Goal: Transaction & Acquisition: Purchase product/service

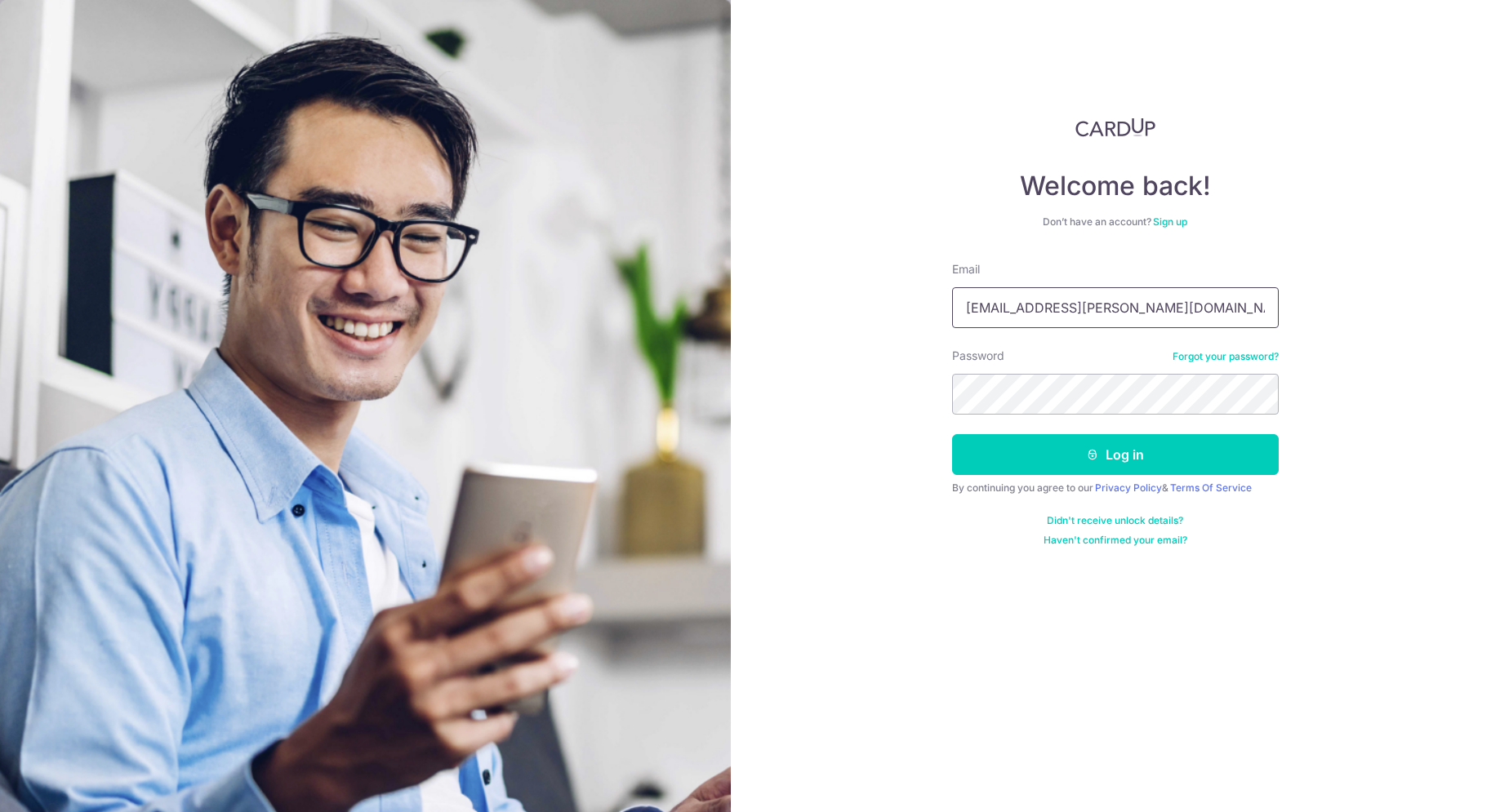
click at [1059, 302] on input "gergana@pozgay.net" at bounding box center [1115, 307] width 326 height 40
type input "viktor@pozgay.net"
click at [1088, 454] on icon "submit" at bounding box center [1092, 455] width 13 height 13
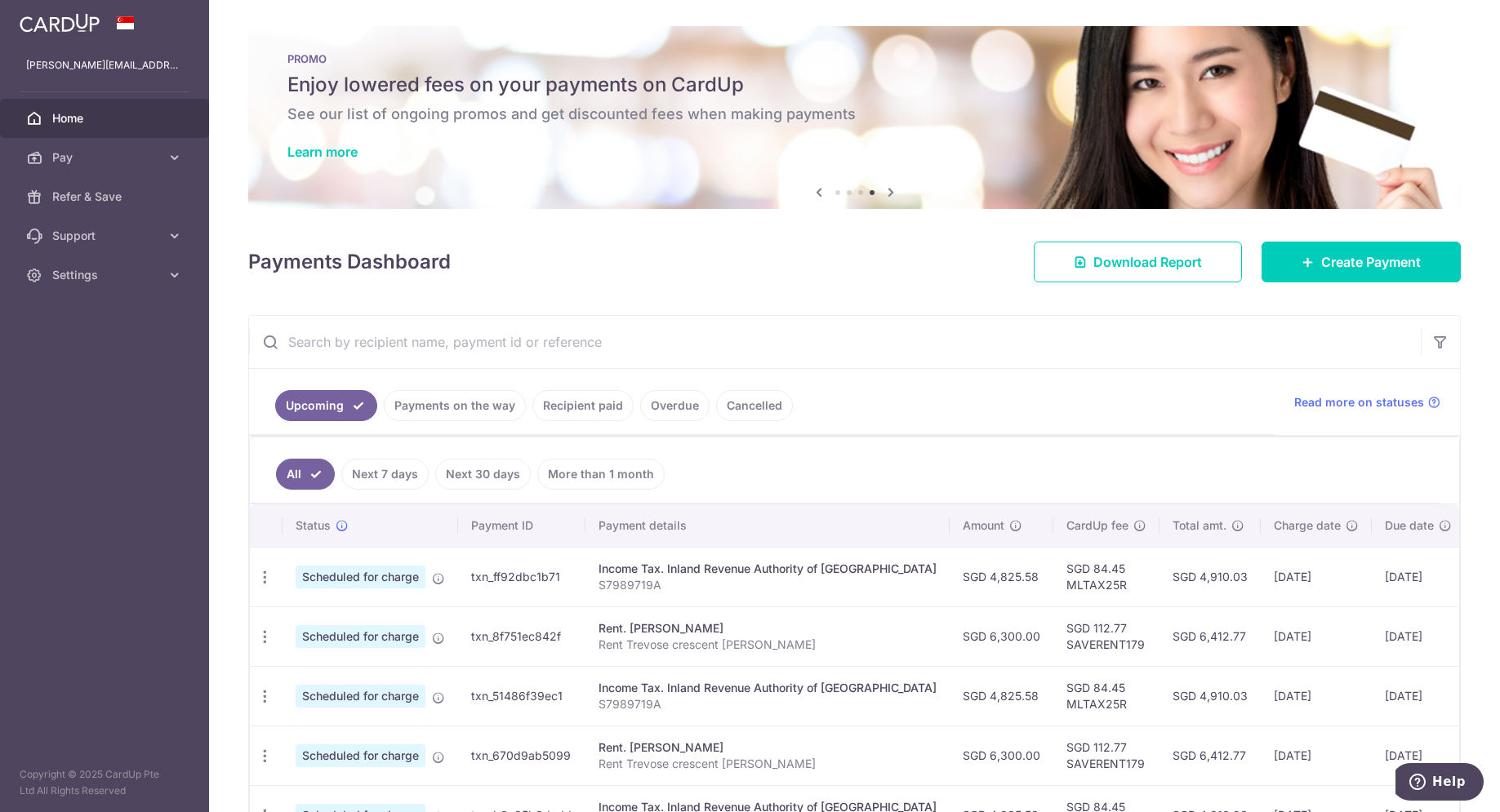
click at [1071, 644] on td "SGD 112.77 SAVERENT179" at bounding box center [1105, 635] width 106 height 59
click at [1053, 586] on td "SGD 84.45 MLTAX25R" at bounding box center [1105, 576] width 106 height 59
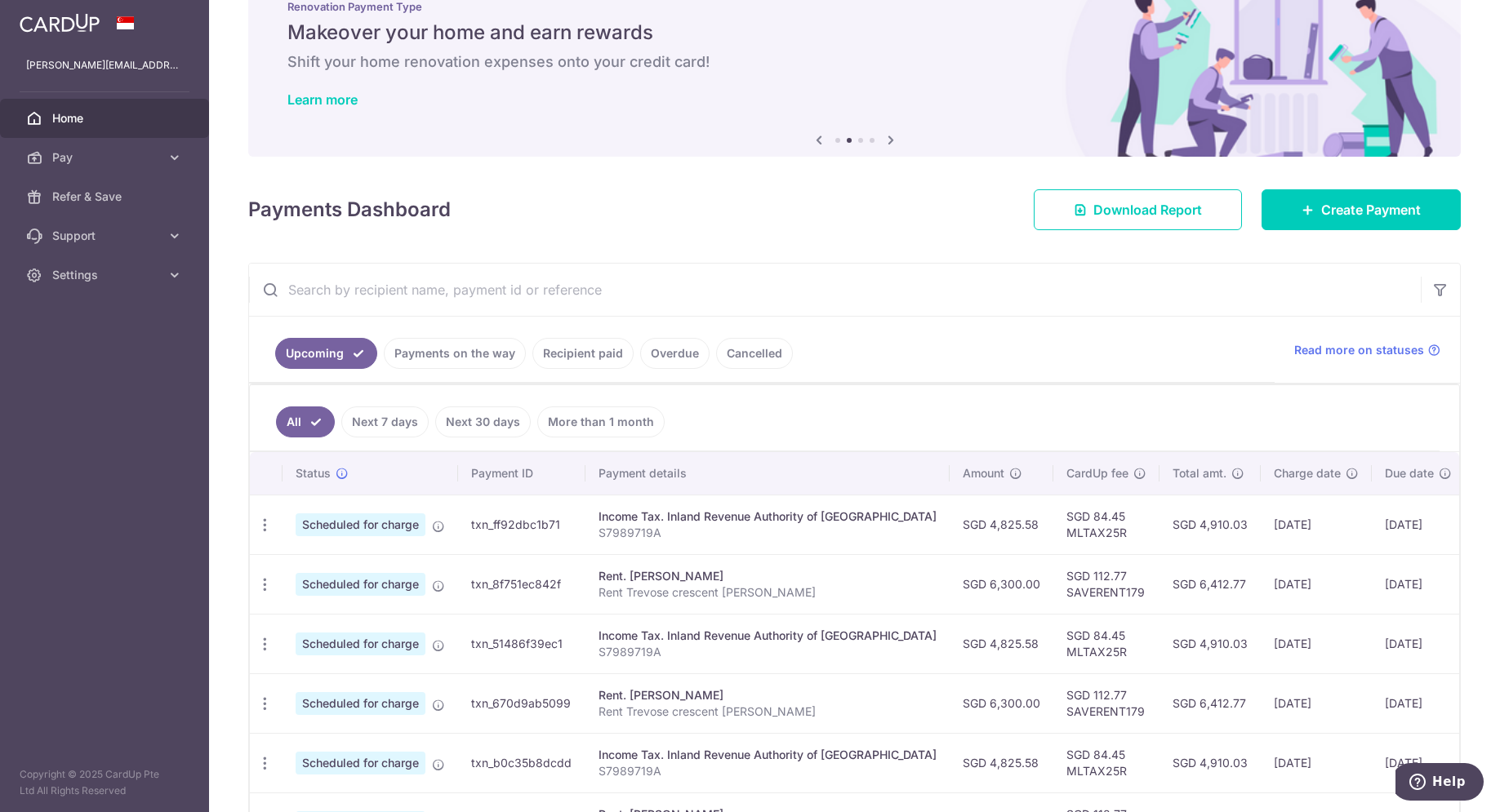
scroll to position [52, 0]
click at [1352, 216] on span "Create Payment" at bounding box center [1370, 211] width 100 height 20
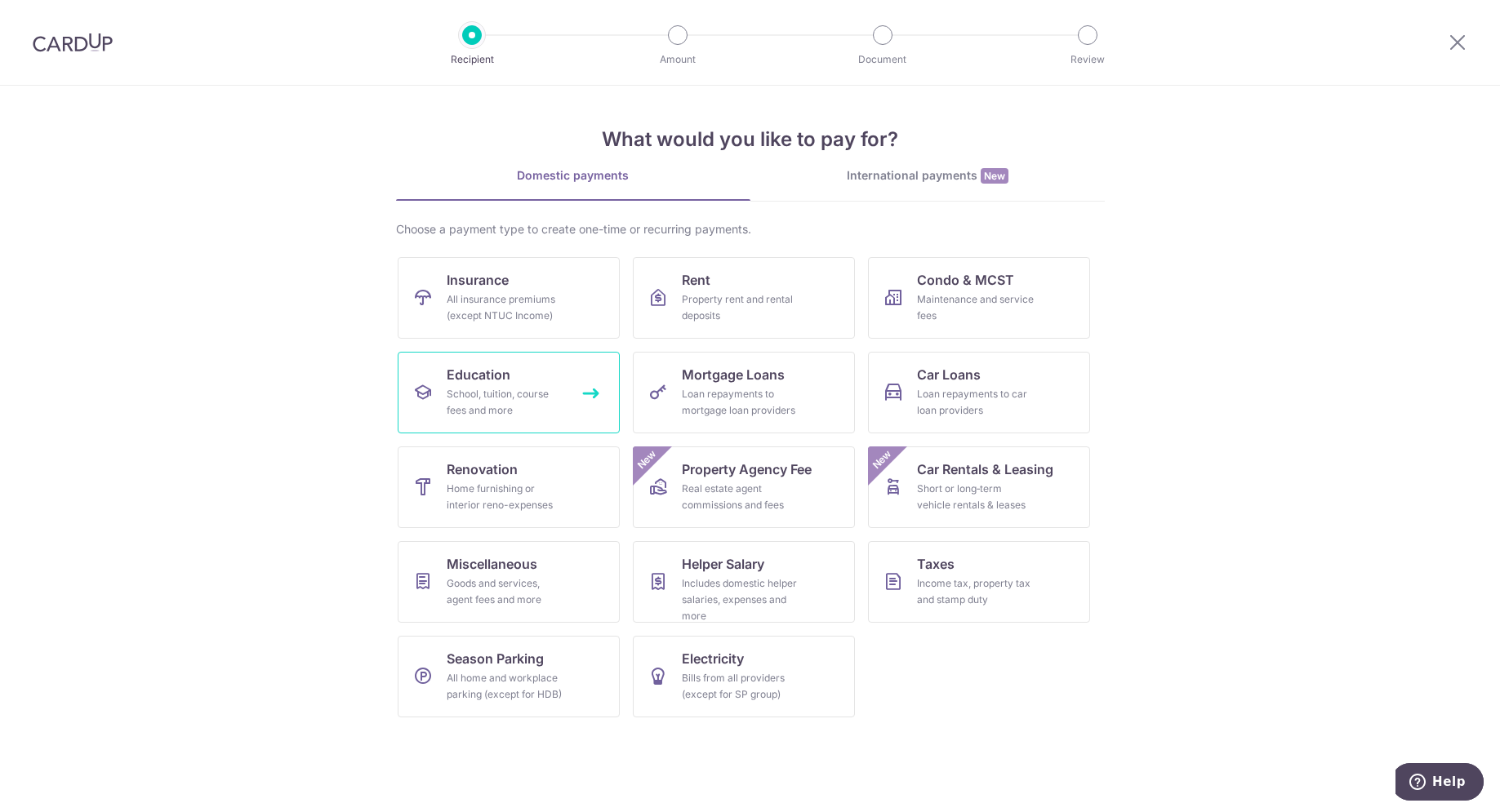
click at [489, 373] on span "Education" at bounding box center [478, 374] width 64 height 20
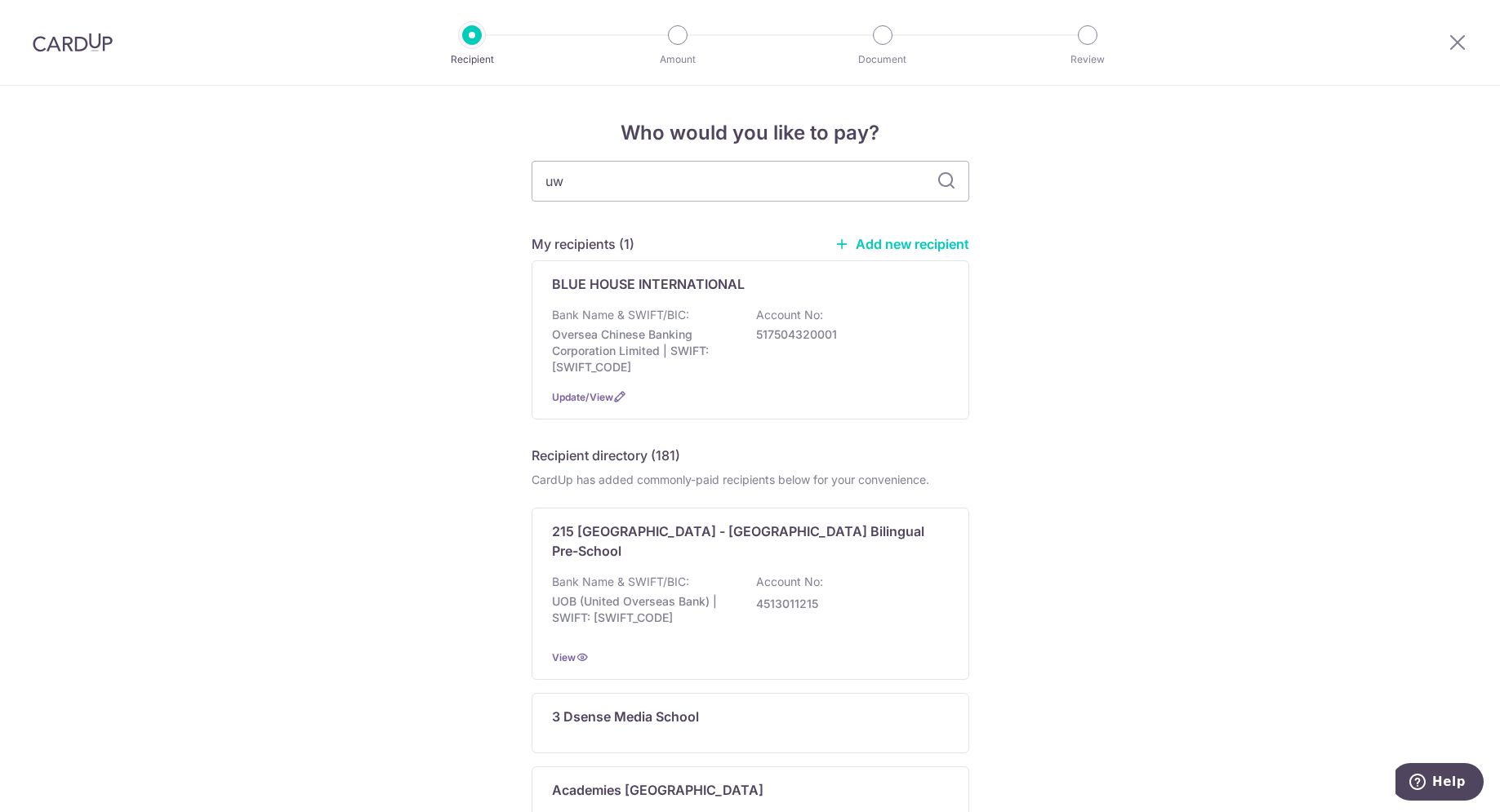
type input "uwc"
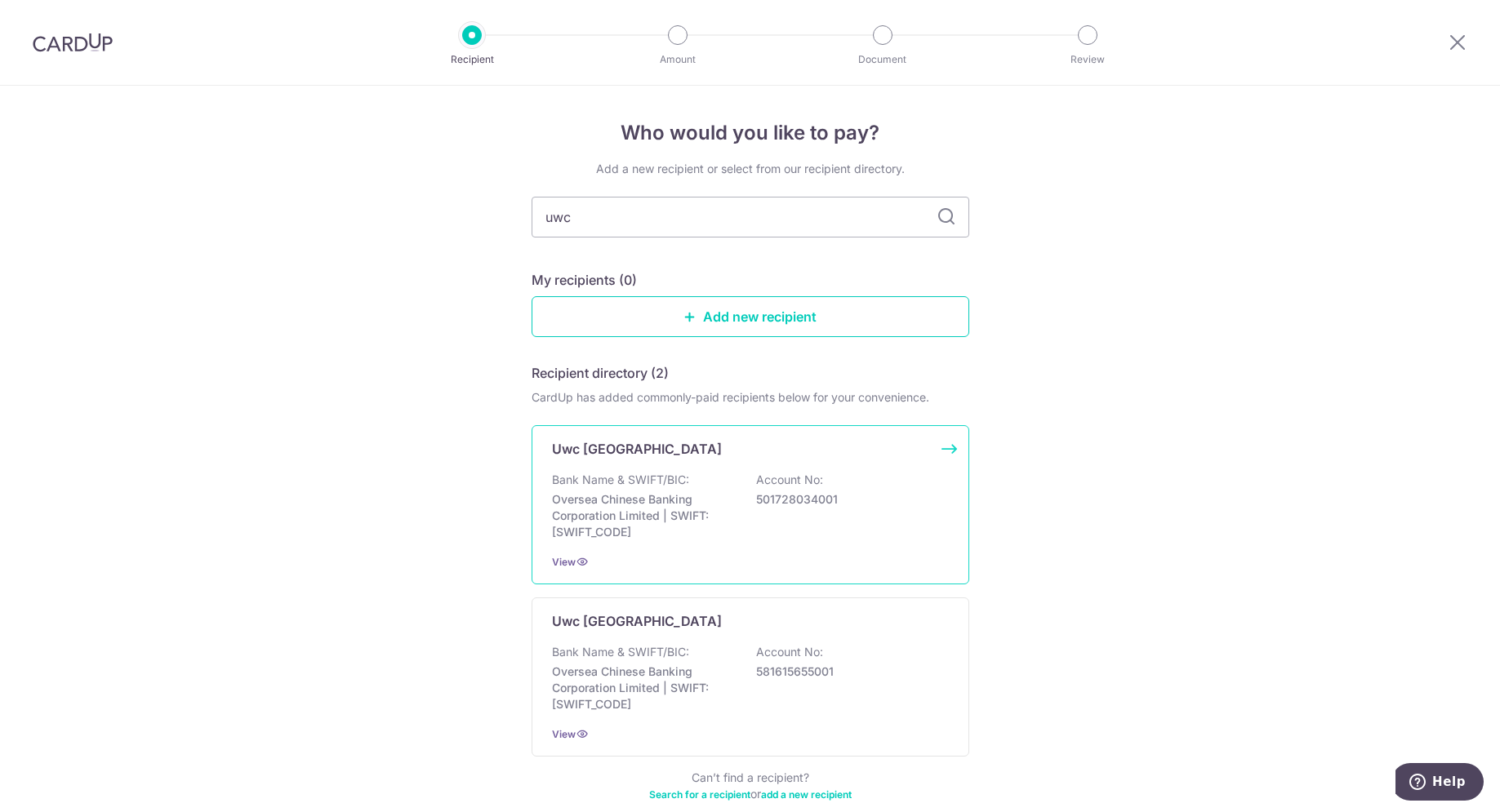
click at [631, 451] on p "Uwc South East Asia Dover Campus" at bounding box center [636, 448] width 170 height 20
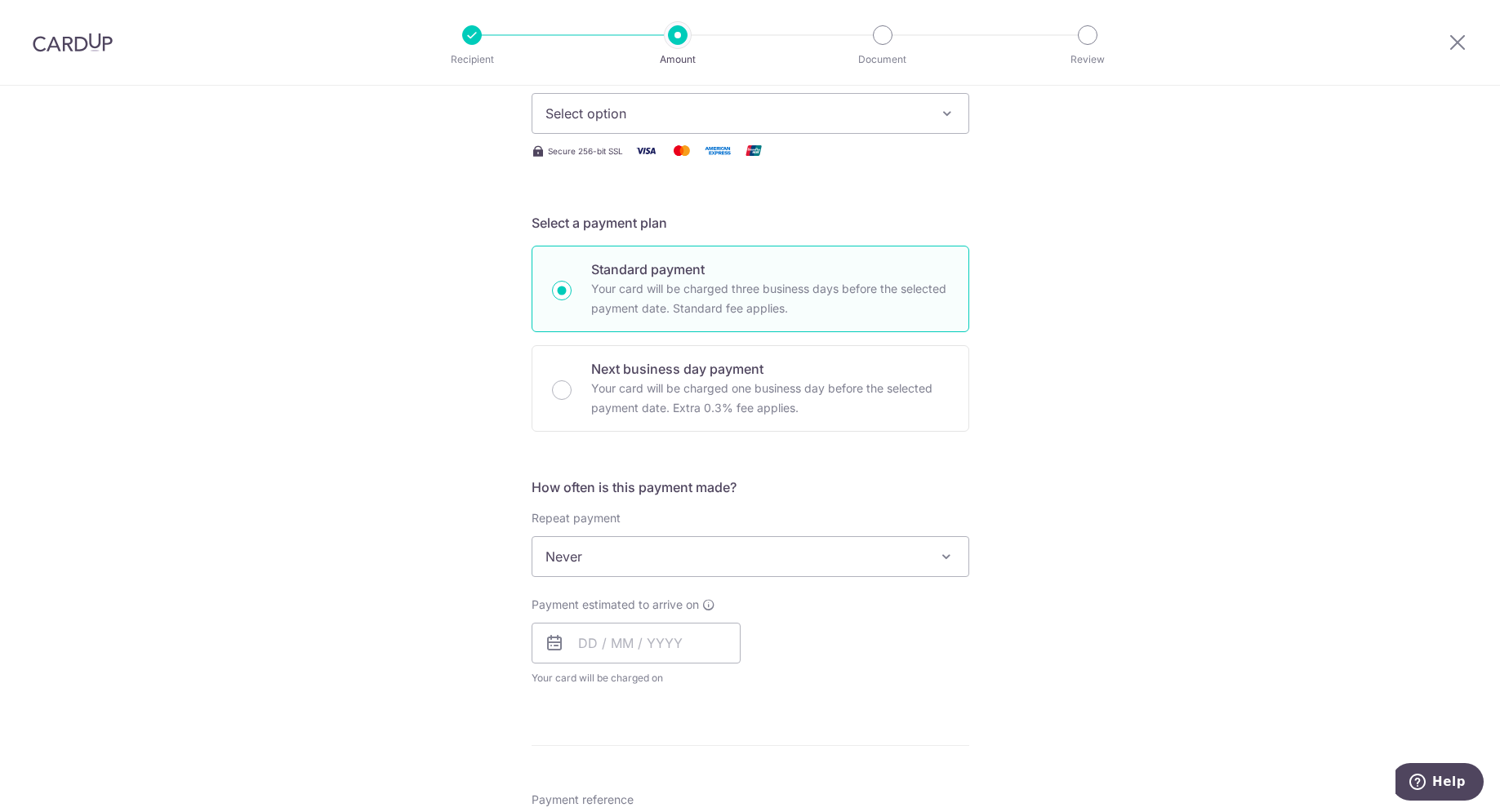
scroll to position [243, 0]
click at [577, 553] on span "Never" at bounding box center [750, 554] width 436 height 39
click at [909, 554] on span "Every quarter" at bounding box center [750, 554] width 436 height 39
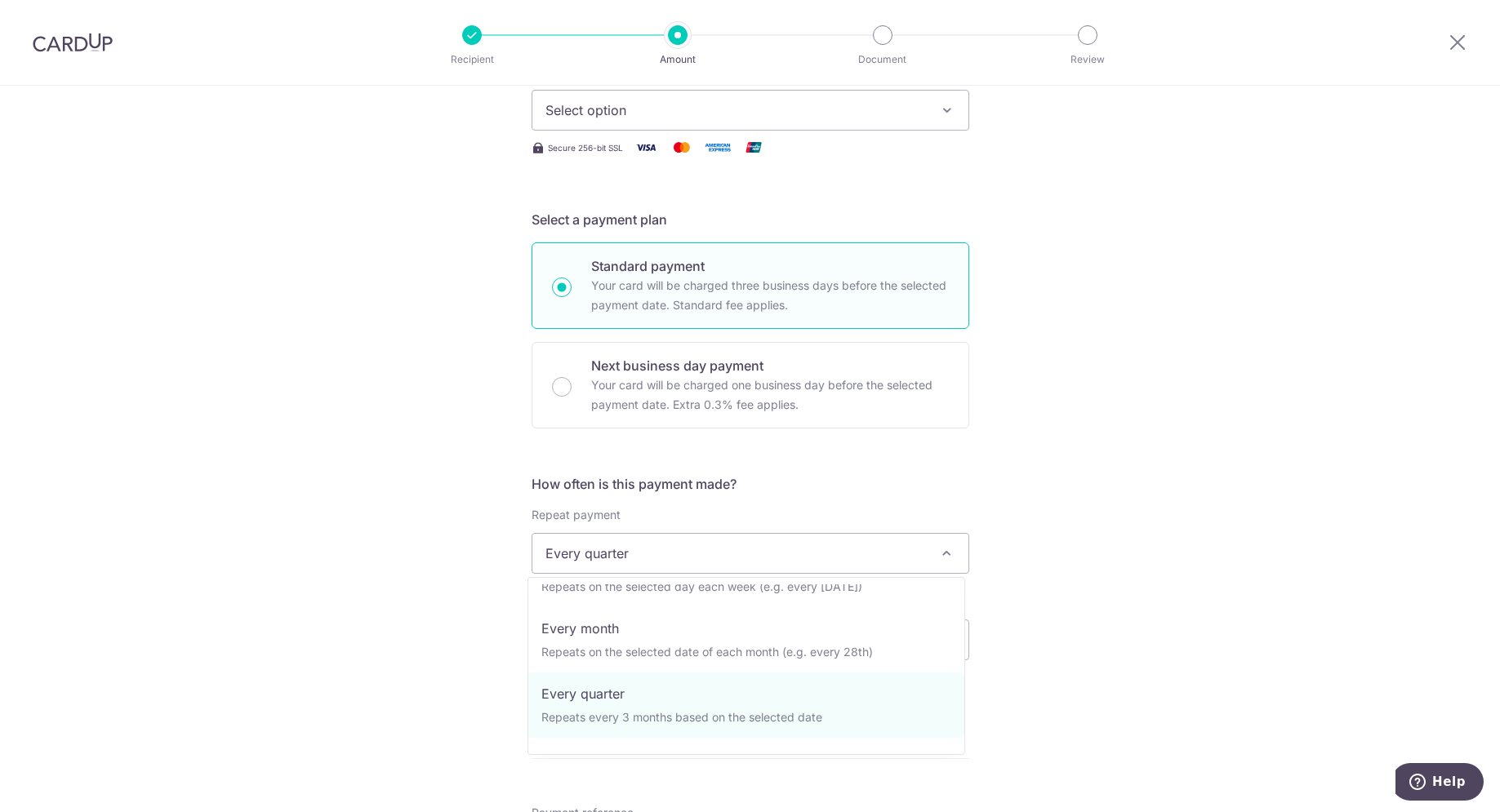
scroll to position [164, 0]
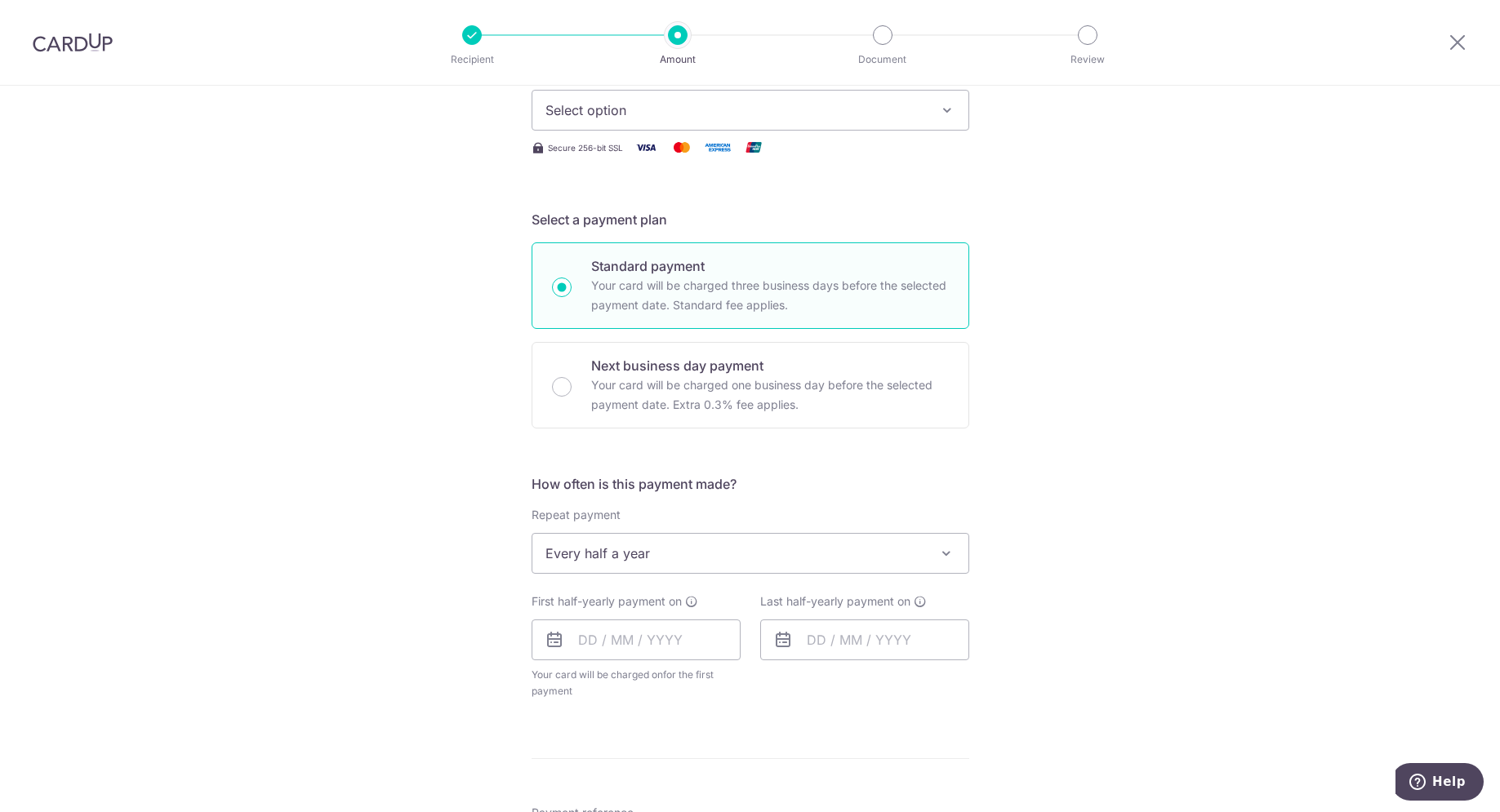
click at [1054, 530] on div "Tell us more about your payment Enter payment amount SGD Select Card Select opt…" at bounding box center [750, 588] width 1500 height 1493
click at [650, 555] on span "Every half a year" at bounding box center [750, 554] width 436 height 39
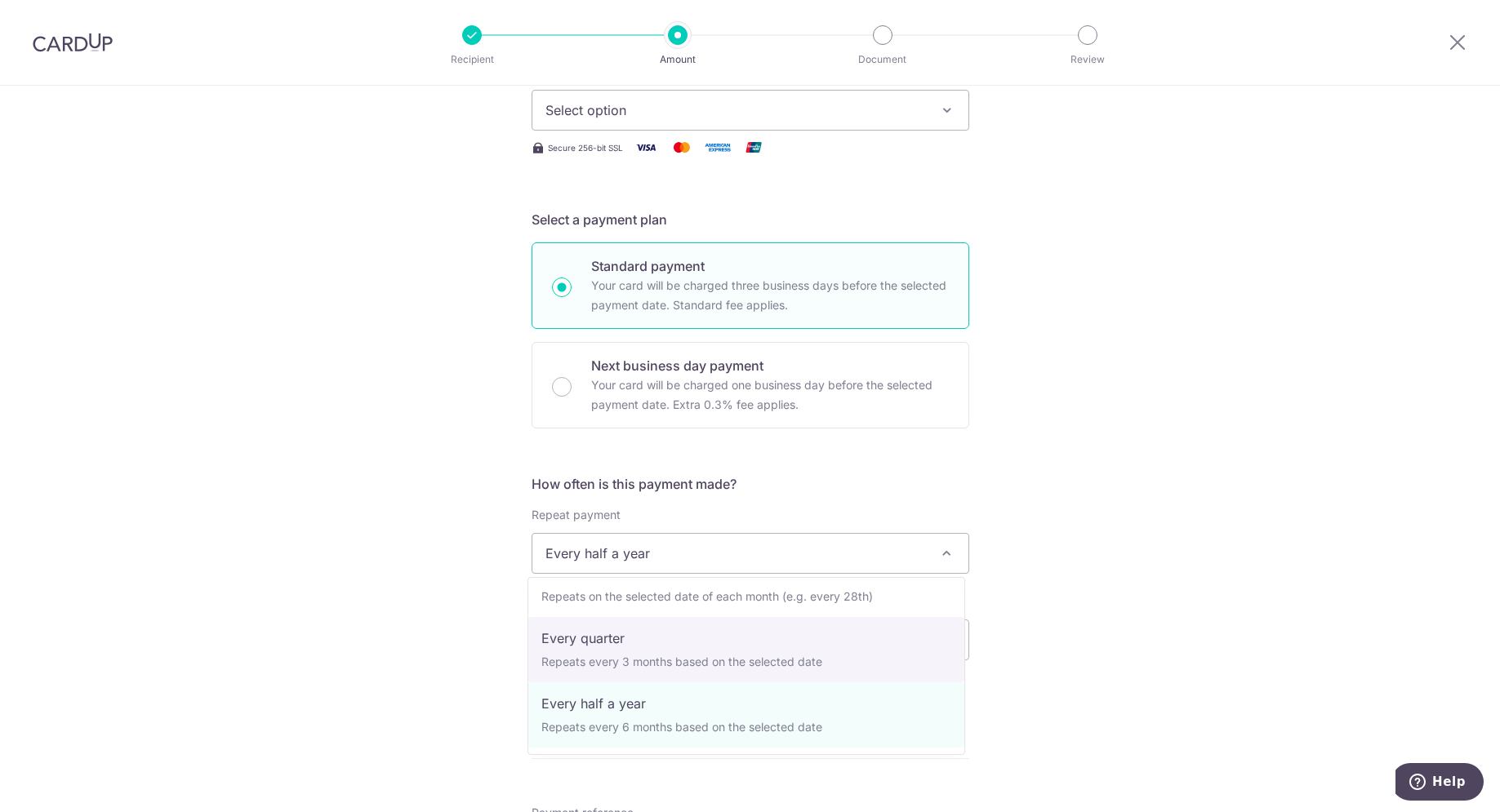
select select "4"
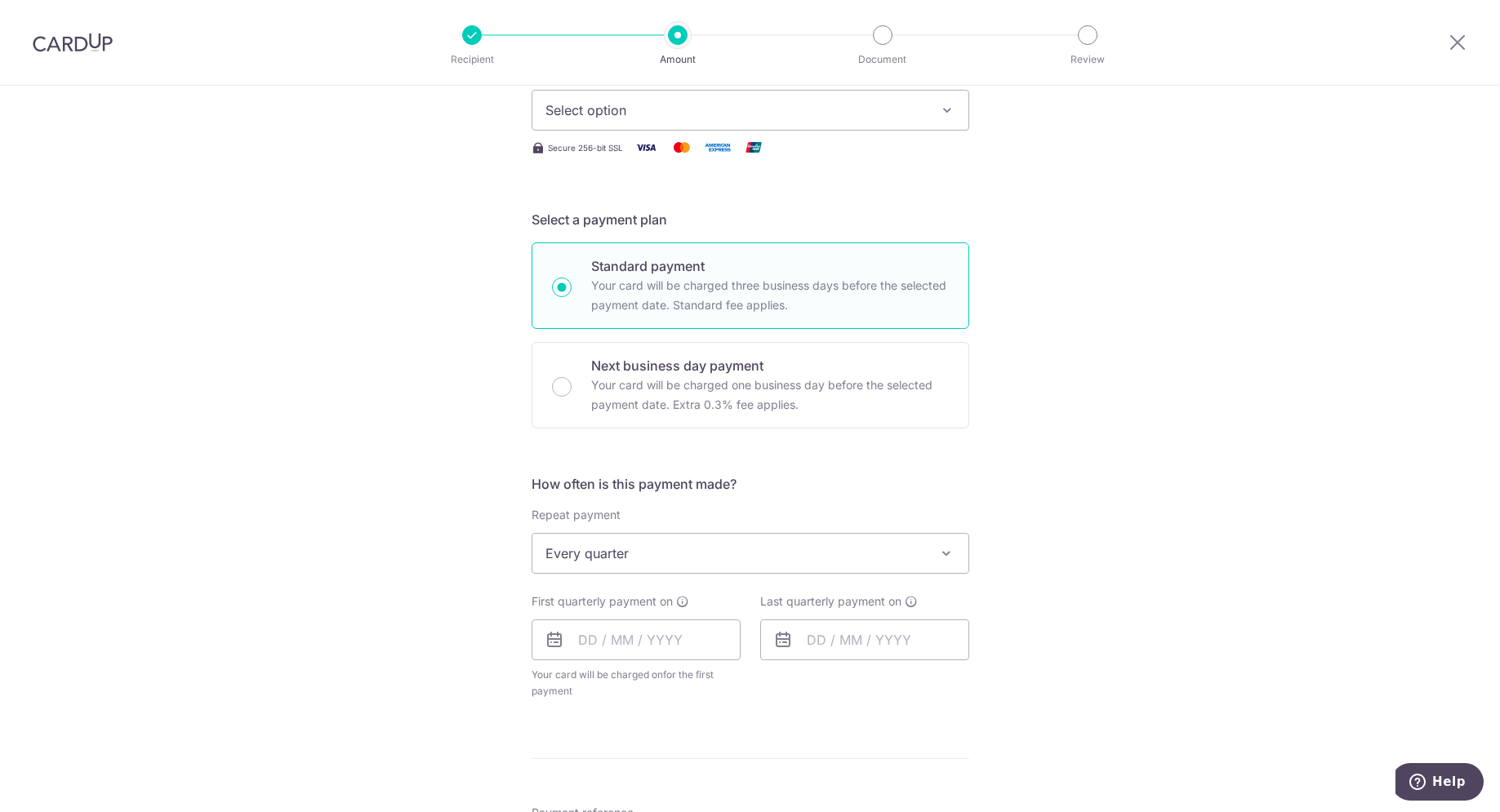
click at [1010, 492] on div "Tell us more about your payment Enter payment amount SGD Select Card Select opt…" at bounding box center [750, 588] width 1500 height 1493
